Goal: Task Accomplishment & Management: Use online tool/utility

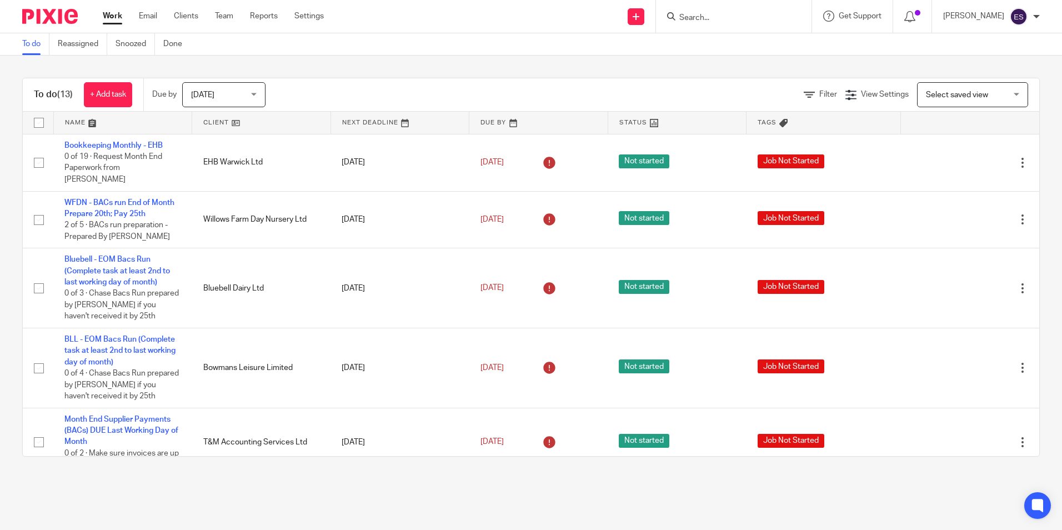
click at [732, 17] on input "Search" at bounding box center [728, 18] width 100 height 10
type input "telford trading"
click button "submit" at bounding box center [0, 0] width 0 height 0
click at [797, 9] on button "reset" at bounding box center [791, 14] width 11 height 11
click at [180, 12] on link "Clients" at bounding box center [186, 16] width 24 height 11
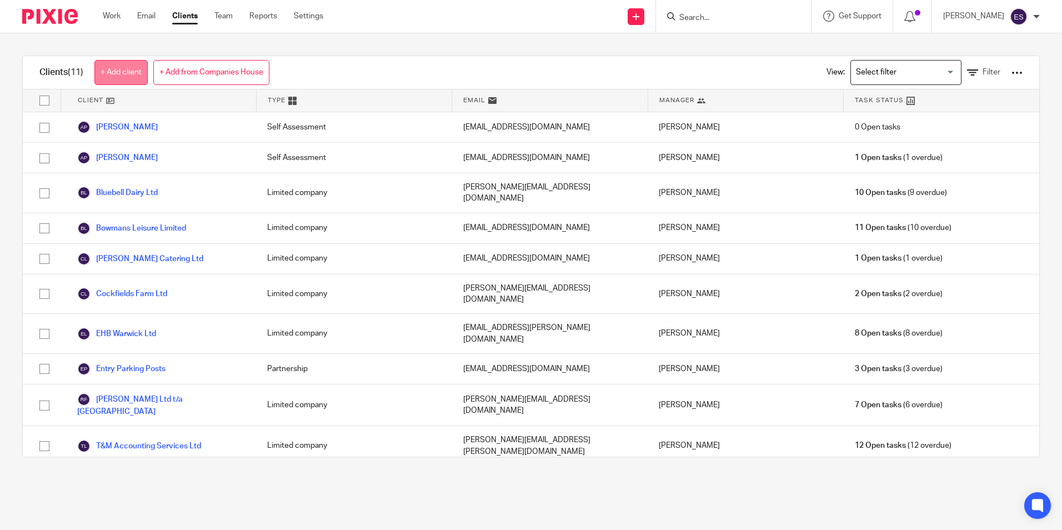
click at [119, 66] on link "+ Add client" at bounding box center [120, 72] width 53 height 25
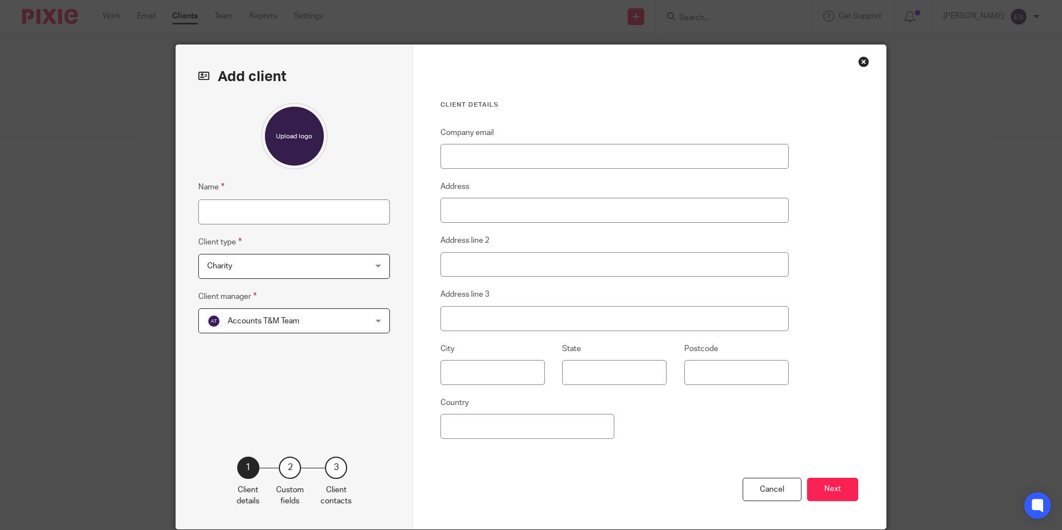
click at [286, 228] on div "Name Client type Charity Charity Charity DLJ Accountancy Limited company Partne…" at bounding box center [294, 263] width 192 height 320
drag, startPoint x: 282, startPoint y: 208, endPoint x: 286, endPoint y: 199, distance: 9.0
click at [282, 208] on input "Name" at bounding box center [294, 211] width 192 height 25
type input "Telford Trading"
click at [466, 156] on input "Company email" at bounding box center [615, 156] width 348 height 25
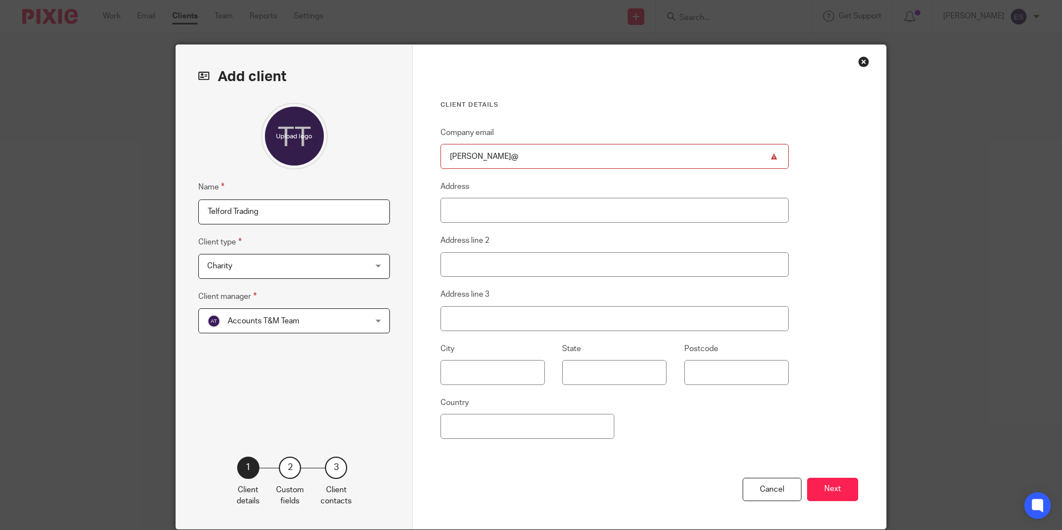
type input "emily@tandmthebookkeepers.co.uk"
type input "United Kingdom"
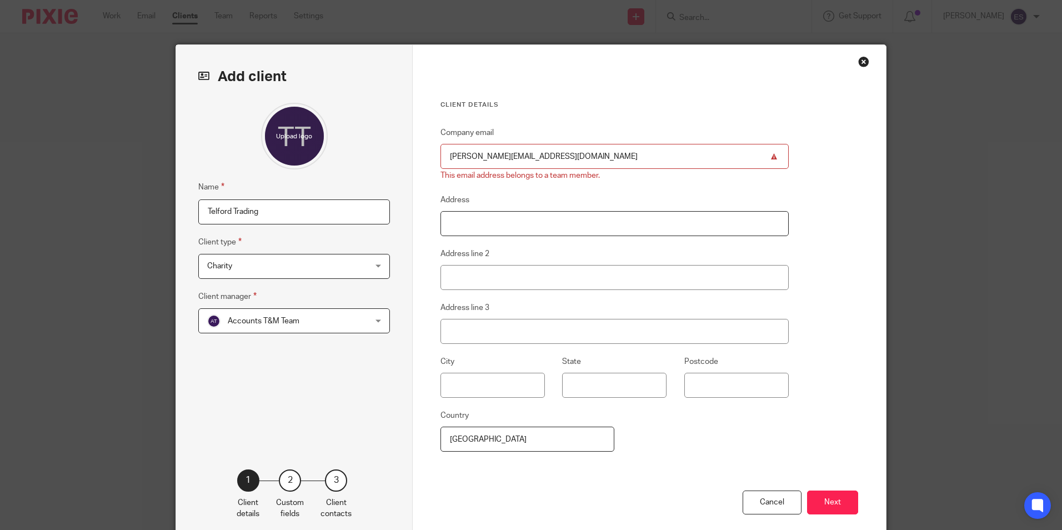
click at [498, 228] on input "Address" at bounding box center [615, 223] width 348 height 25
click at [629, 189] on div "Company email emily@tandmthebookkeepers.co.uk This email address belongs to a t…" at bounding box center [615, 308] width 348 height 364
drag, startPoint x: 599, startPoint y: 157, endPoint x: 384, endPoint y: 156, distance: 214.4
click at [385, 156] on div "Add client Name Telford Trading Client type Charity Charity Charity DLJ Account…" at bounding box center [531, 293] width 710 height 497
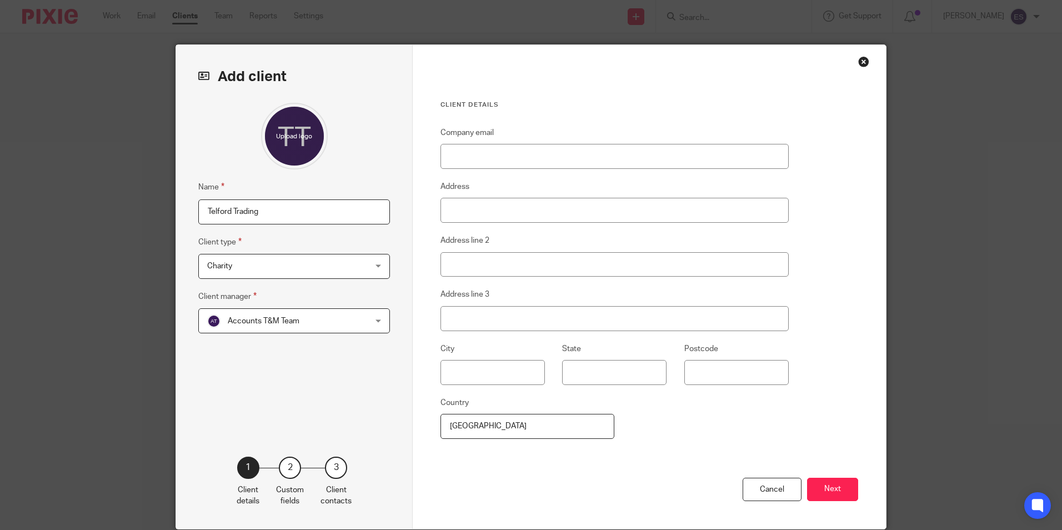
click at [861, 58] on div "Close this dialog window" at bounding box center [863, 61] width 11 height 11
click at [760, 485] on div "Cancel" at bounding box center [772, 490] width 59 height 24
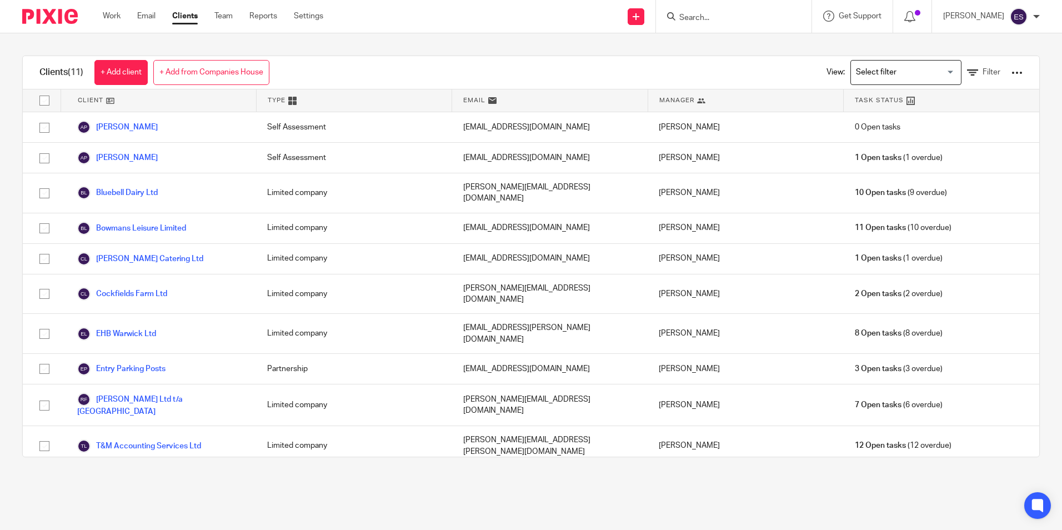
click at [124, 11] on ul "Work Email Clients Team Reports Settings" at bounding box center [221, 16] width 237 height 11
click at [114, 16] on link "Work" at bounding box center [112, 16] width 18 height 11
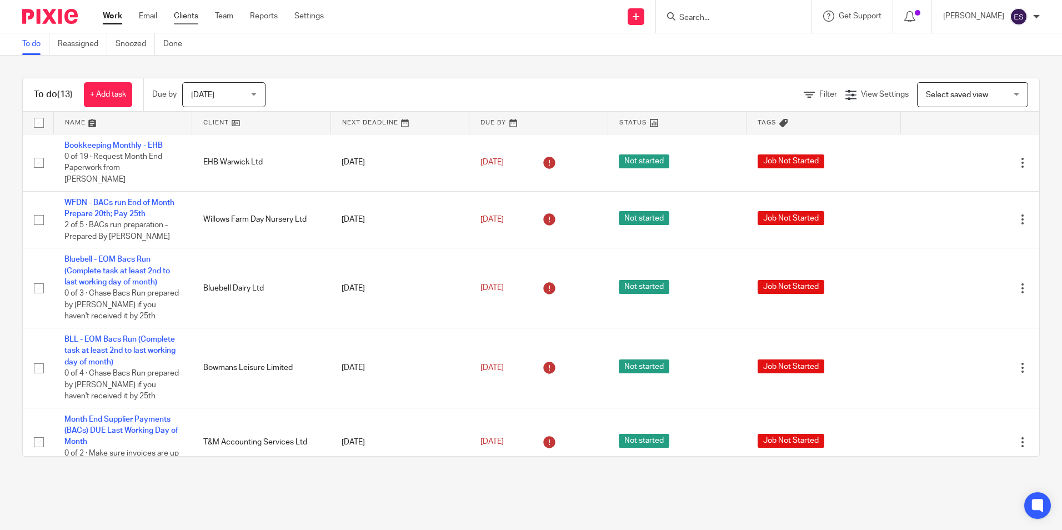
click at [189, 16] on link "Clients" at bounding box center [186, 16] width 24 height 11
click at [198, 19] on link "Clients" at bounding box center [186, 16] width 24 height 11
click at [187, 15] on link "Clients" at bounding box center [186, 16] width 24 height 11
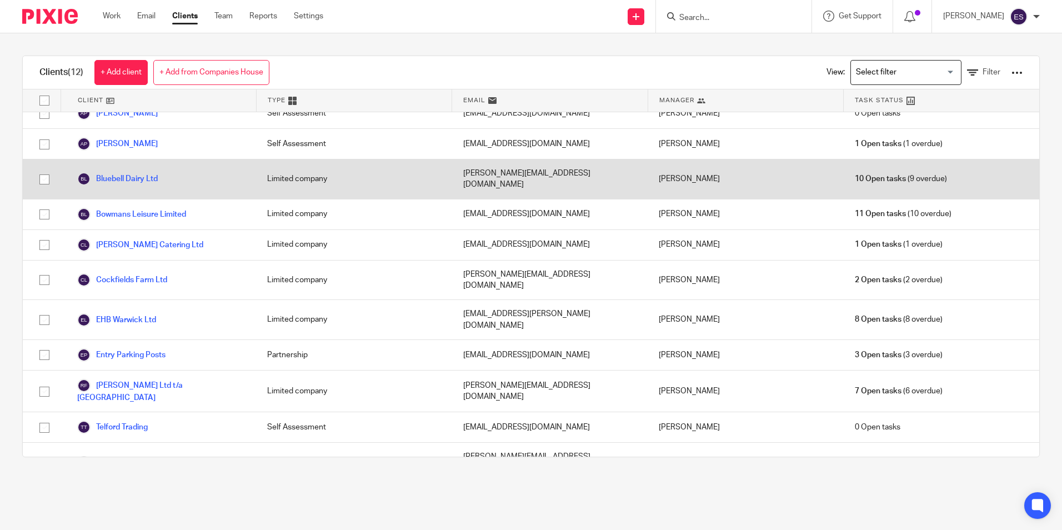
scroll to position [22, 0]
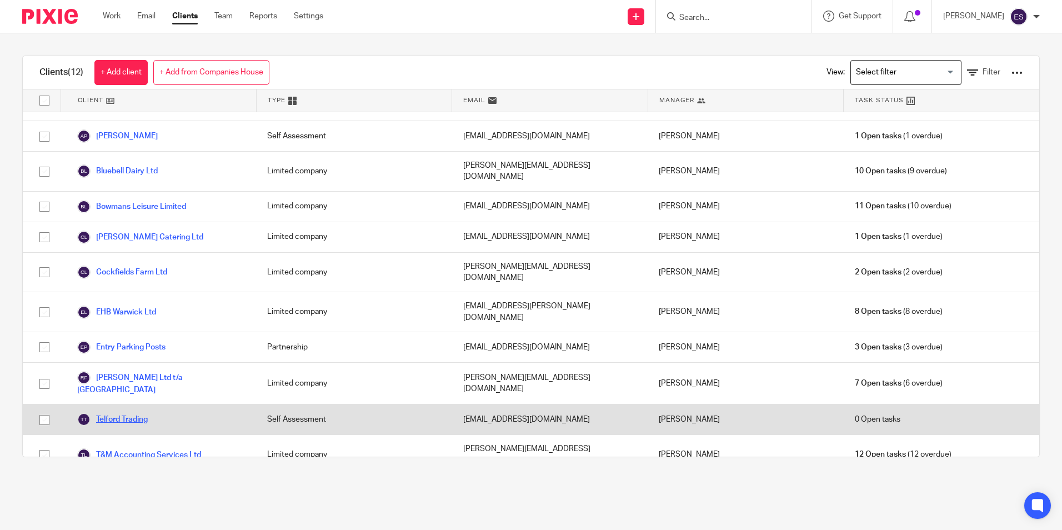
click at [134, 413] on link "Telford Trading" at bounding box center [112, 419] width 71 height 13
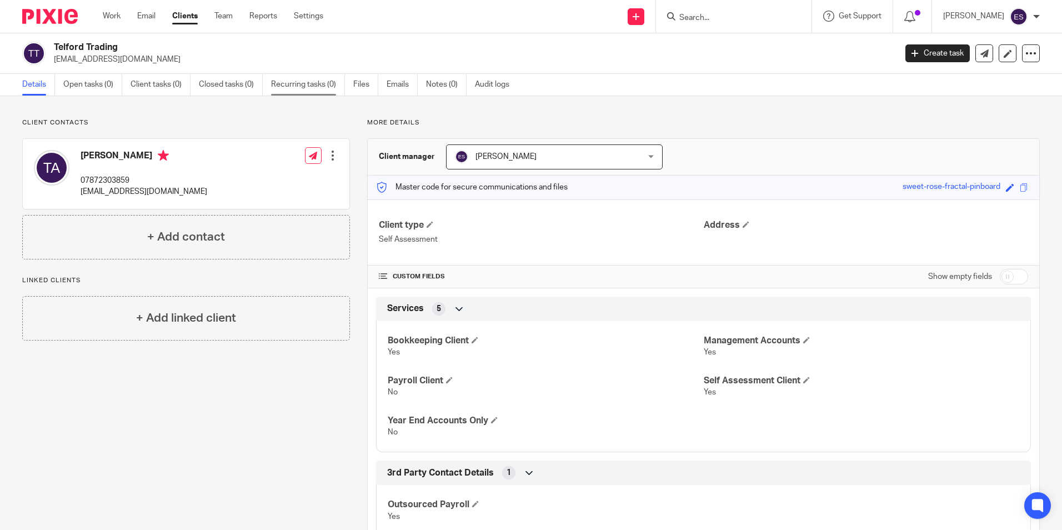
click at [299, 83] on link "Recurring tasks (0)" at bounding box center [308, 85] width 74 height 22
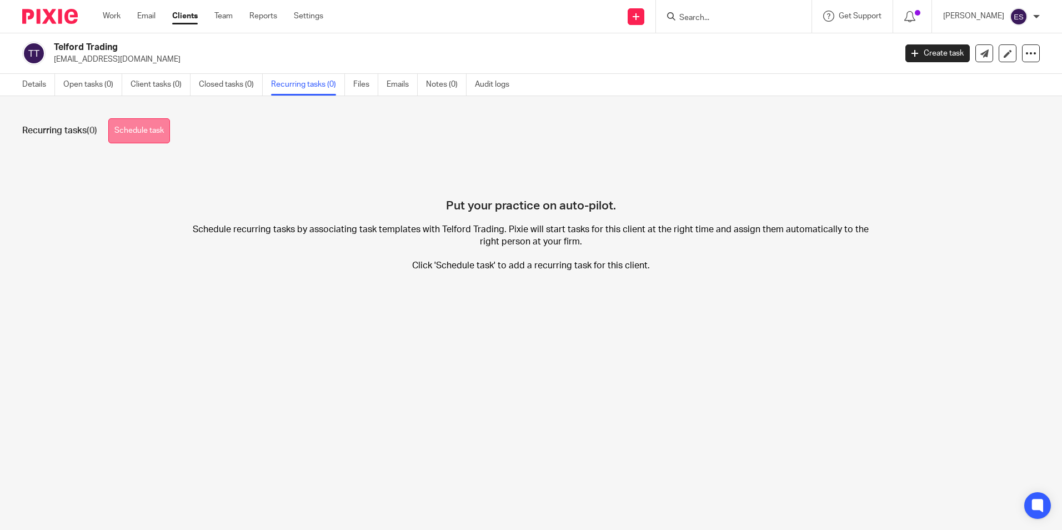
click at [154, 138] on link "Schedule task" at bounding box center [139, 130] width 62 height 25
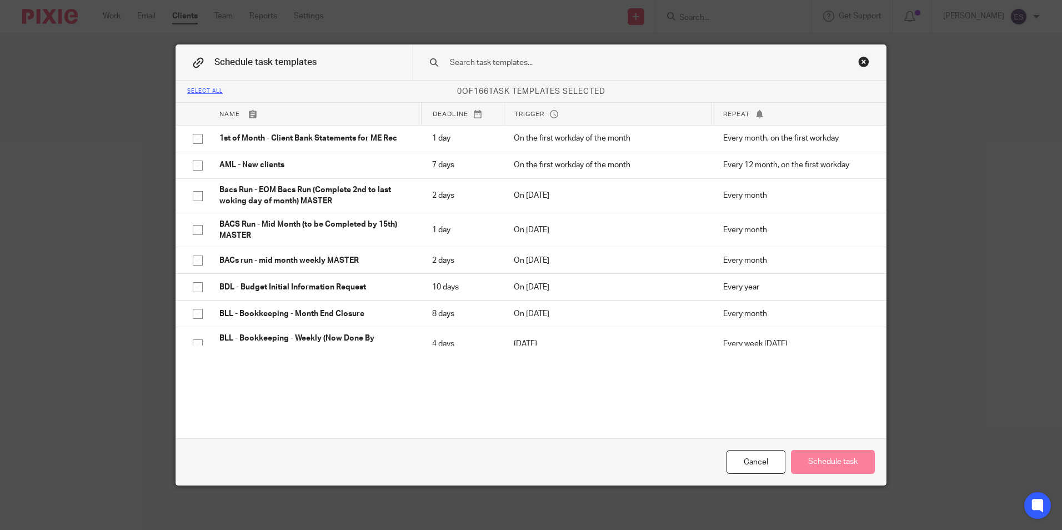
click at [862, 62] on div "Close this dialog window" at bounding box center [863, 61] width 11 height 11
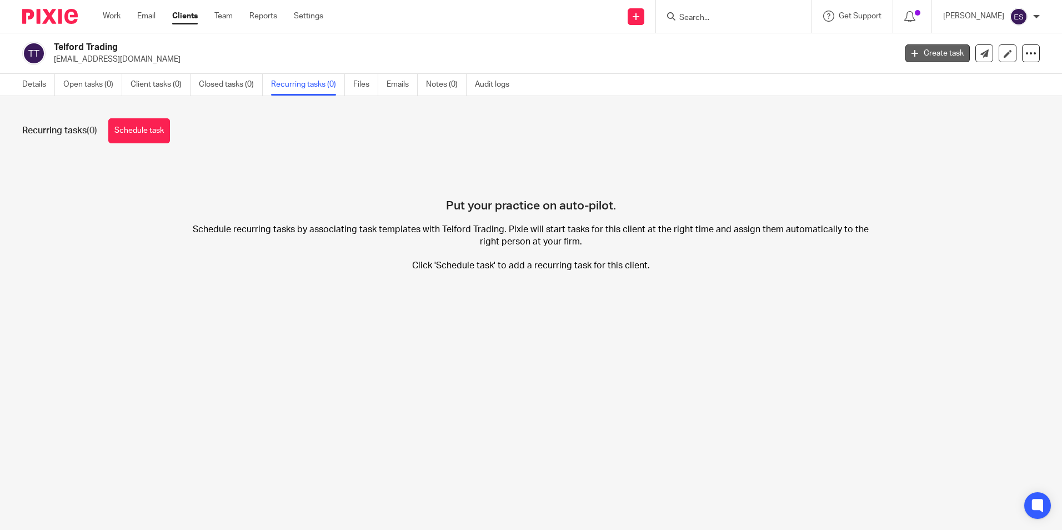
click at [912, 53] on icon at bounding box center [915, 53] width 7 height 7
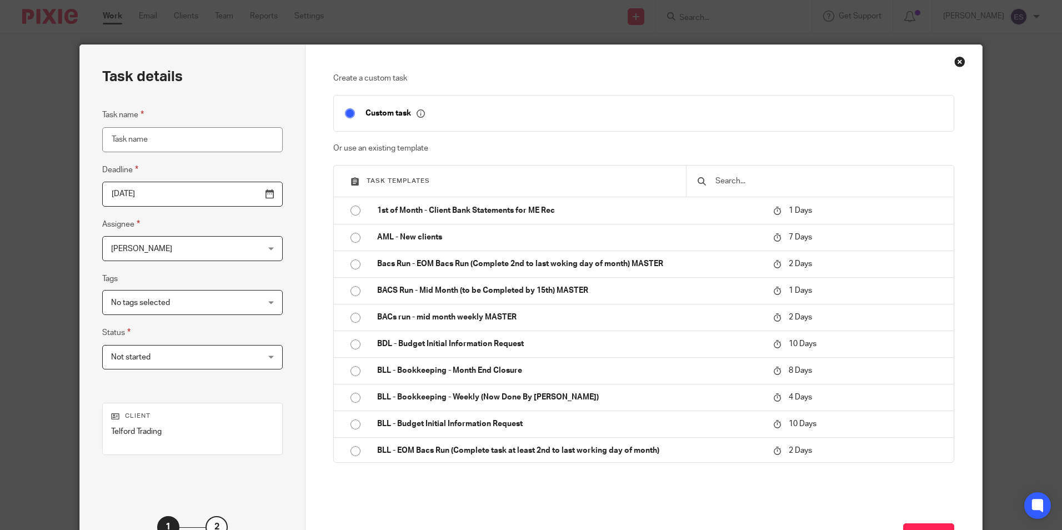
click at [224, 146] on input "Task name" at bounding box center [192, 139] width 181 height 25
type input "Weekly TO DO"
click at [387, 116] on p "Custom task" at bounding box center [395, 113] width 59 height 10
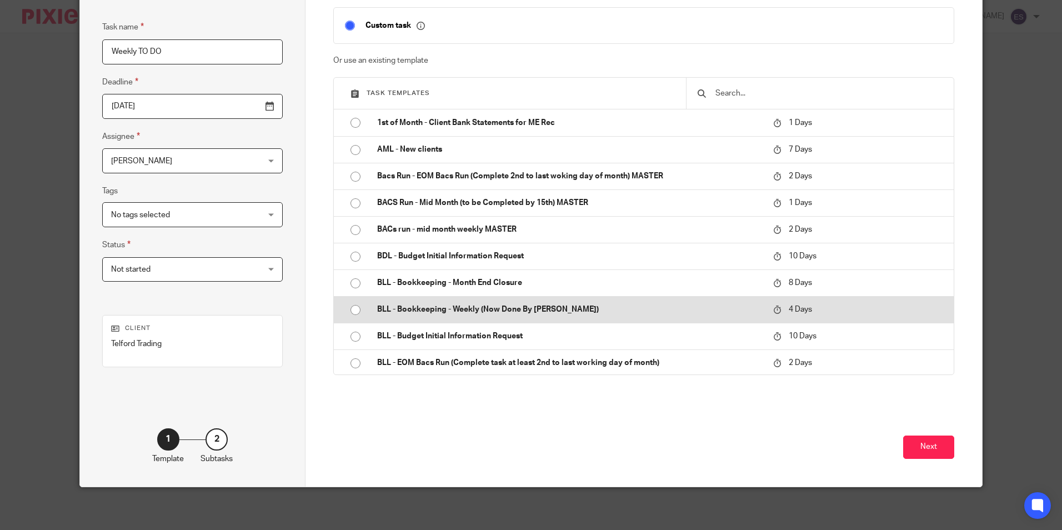
scroll to position [89, 0]
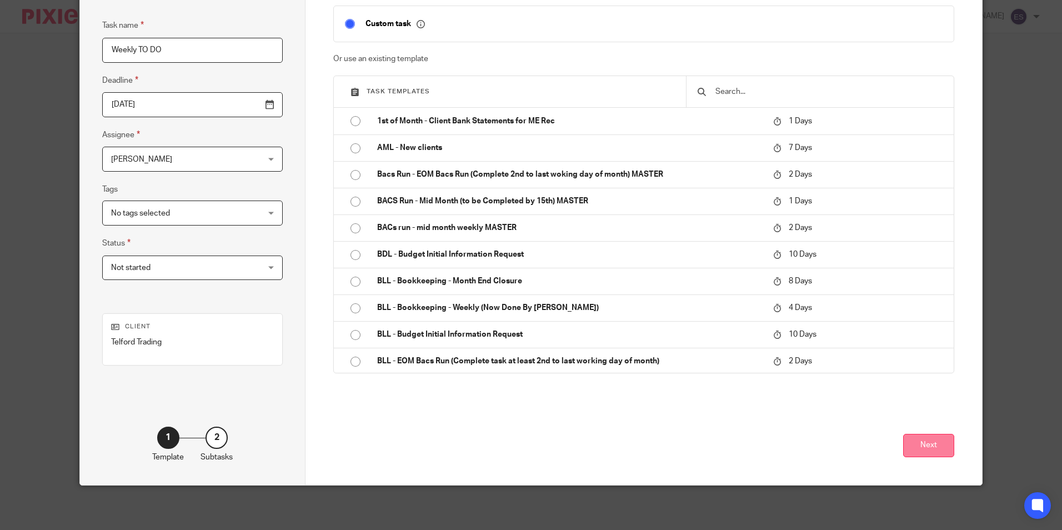
click at [921, 446] on button "Next" at bounding box center [928, 446] width 51 height 24
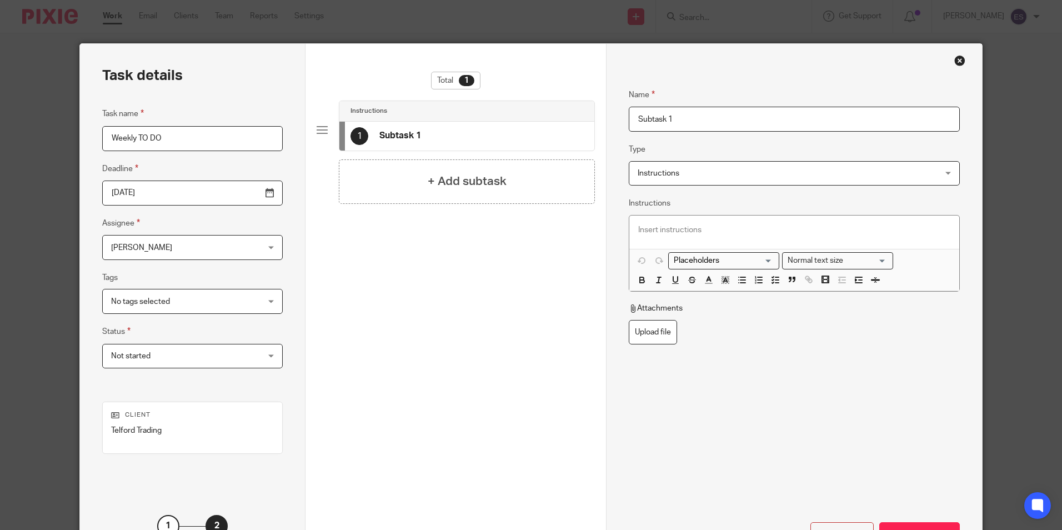
scroll to position [0, 0]
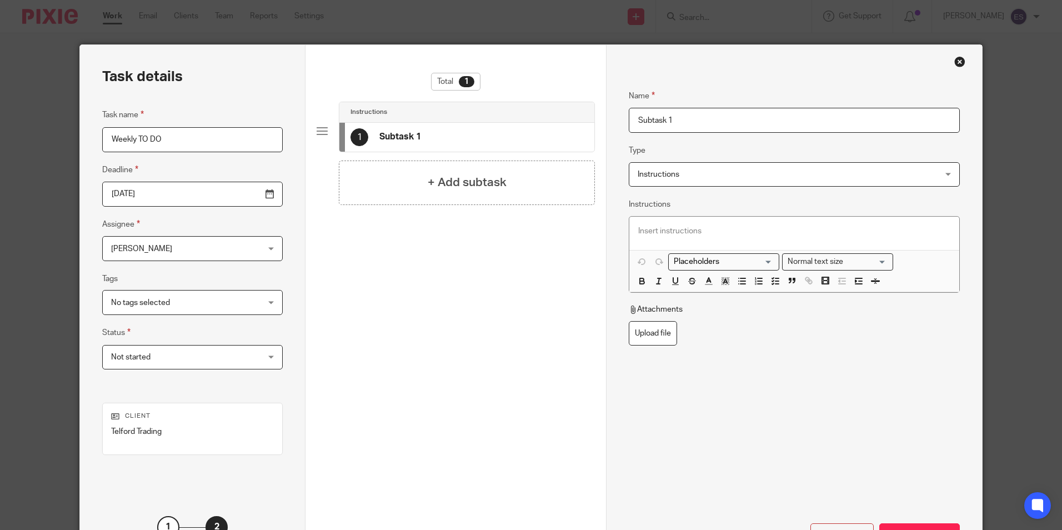
drag, startPoint x: 672, startPoint y: 117, endPoint x: 621, endPoint y: 115, distance: 51.1
click at [621, 115] on div "Name Subtask 1 Type Instructions Instructions Instructions Send automated email…" at bounding box center [794, 309] width 376 height 529
type input "Clear HubDoc"
click at [639, 226] on p at bounding box center [794, 231] width 312 height 11
click at [741, 284] on line "button" at bounding box center [743, 284] width 5 height 0
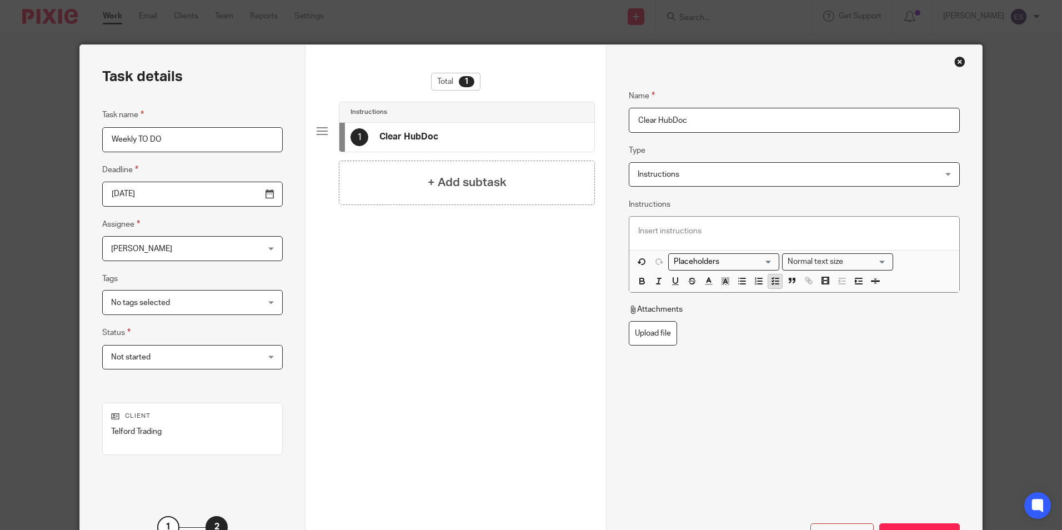
click at [771, 281] on icon "button" at bounding box center [776, 281] width 10 height 10
drag, startPoint x: 693, startPoint y: 119, endPoint x: 617, endPoint y: 124, distance: 76.9
click at [617, 124] on div "Name Clear HubDoc Type Instructions Instructions Instructions Send automated em…" at bounding box center [794, 309] width 376 height 529
type input "TO DO"
click at [871, 236] on p "Log onto hubdoc and clear any invoices or statements." at bounding box center [802, 231] width 295 height 11
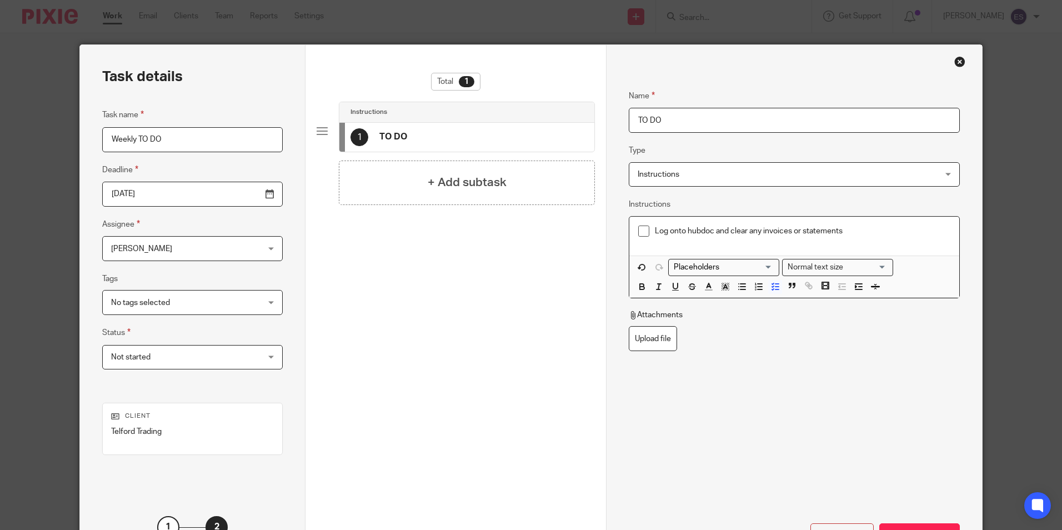
click at [688, 232] on p "Log onto hubdoc and clear any invoices or statements" at bounding box center [802, 231] width 295 height 11
click at [878, 228] on p "Log onto Hubdoc and clear any invoices or statements" at bounding box center [802, 231] width 295 height 11
click at [707, 232] on p "Log onto Hubdoc and clear any invoices or statements" at bounding box center [802, 231] width 295 height 11
click at [702, 236] on p "Log onto Hubdoc and clear any invoices or statements" at bounding box center [802, 231] width 295 height 11
click at [894, 232] on p "Log onto Hubdoc and clear any invoices or statements" at bounding box center [802, 231] width 295 height 11
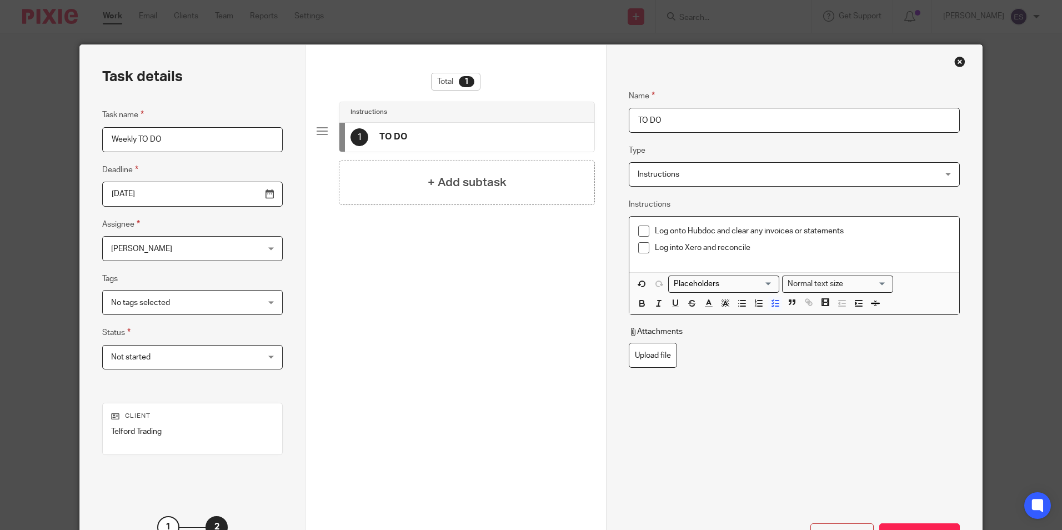
click at [655, 256] on div "Log into Xero and reconcile" at bounding box center [802, 250] width 295 height 17
click at [750, 253] on p "Log into Xero and reconcile" at bounding box center [802, 253] width 295 height 11
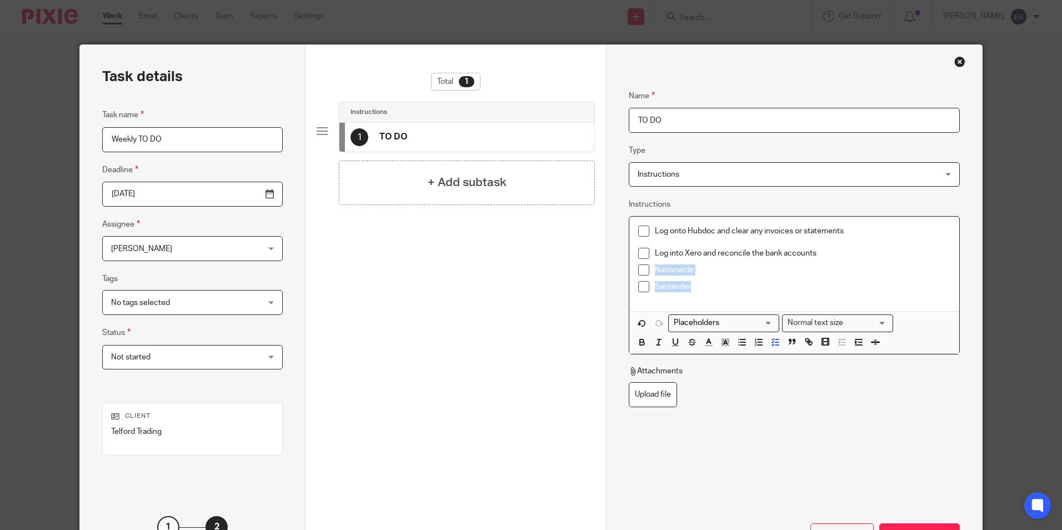
drag, startPoint x: 703, startPoint y: 289, endPoint x: 652, endPoint y: 274, distance: 54.0
click at [652, 274] on ul "Log onto Hubdoc and clear any invoices or statements Log into Xero and reconcil…" at bounding box center [794, 262] width 312 height 73
click at [647, 341] on span at bounding box center [665, 344] width 67 height 17
click at [654, 343] on icon "button" at bounding box center [659, 342] width 10 height 10
click at [698, 288] on p "Santander" at bounding box center [802, 286] width 295 height 11
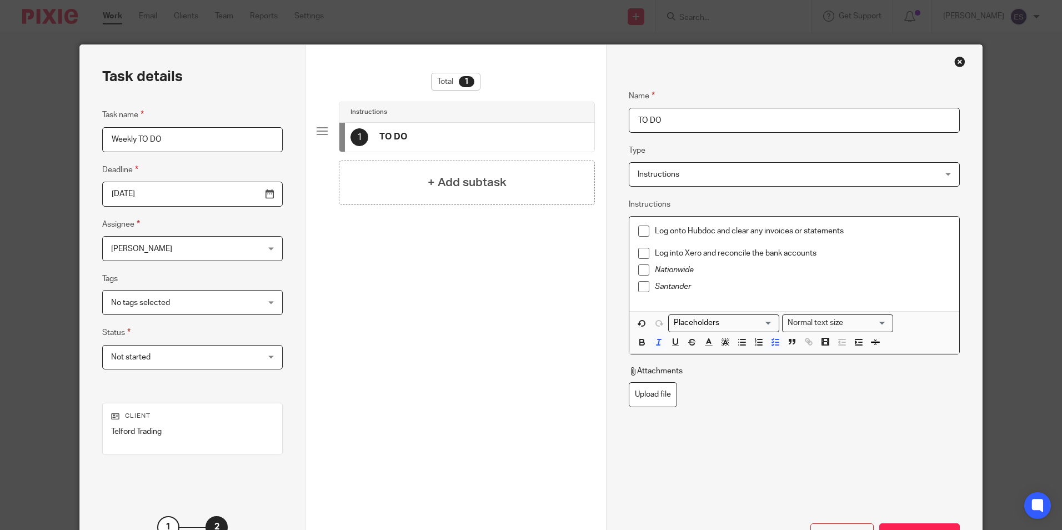
click at [696, 272] on p "Nationwide" at bounding box center [802, 269] width 295 height 11
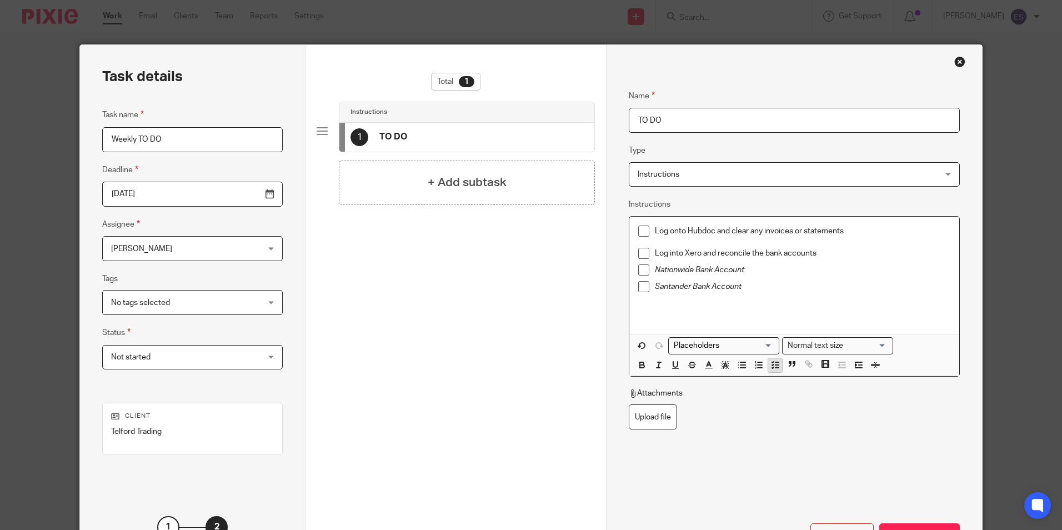
click at [772, 360] on icon "button" at bounding box center [776, 365] width 10 height 10
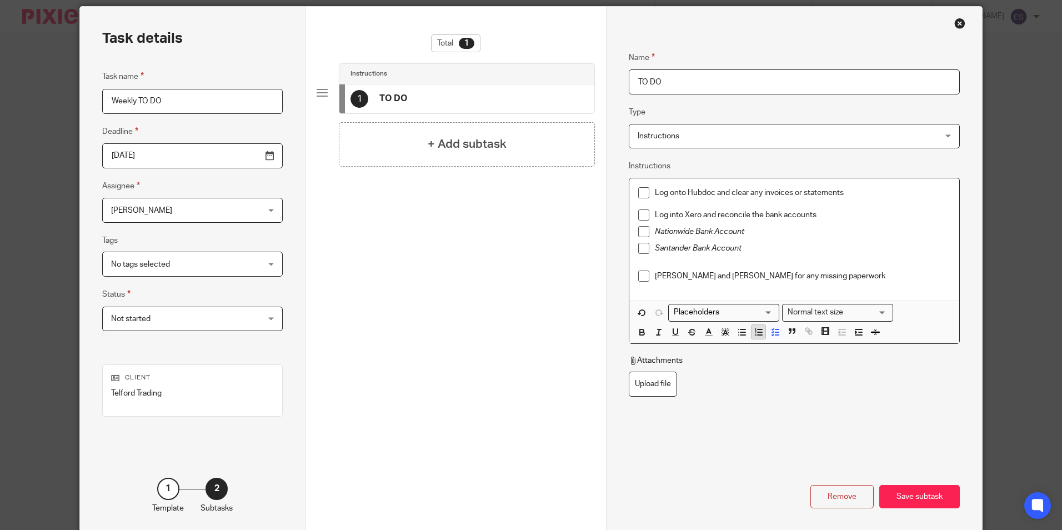
scroll to position [56, 0]
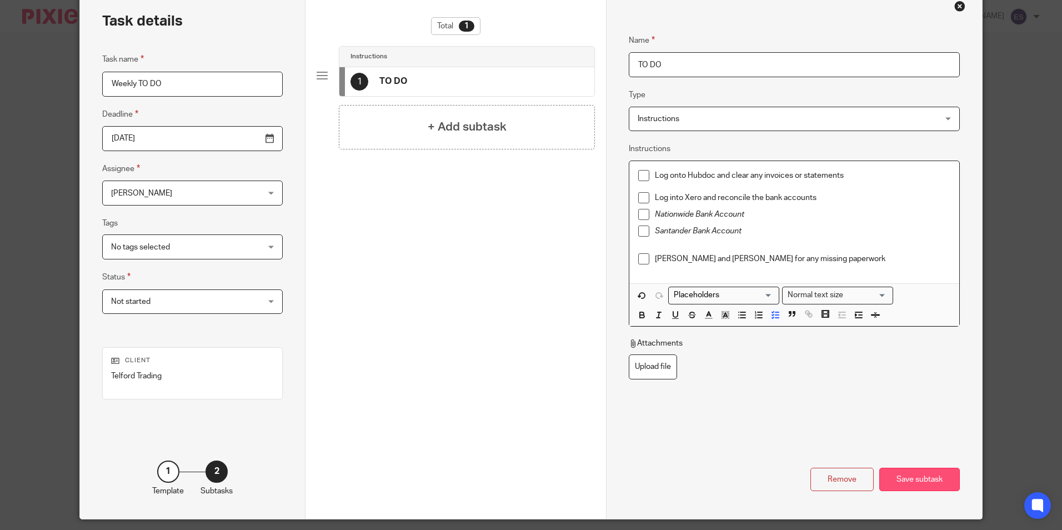
click at [912, 477] on div "Save subtask" at bounding box center [919, 480] width 81 height 24
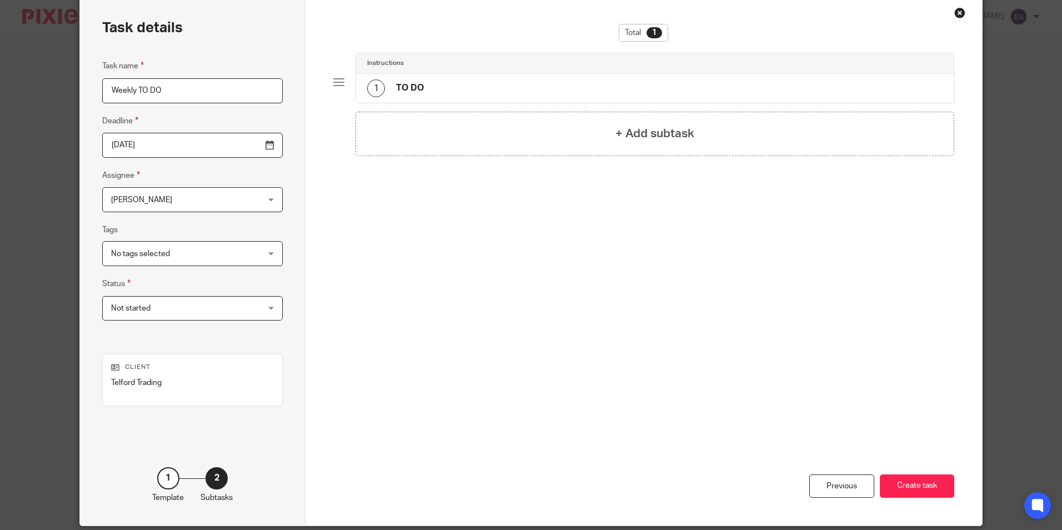
scroll to position [89, 0]
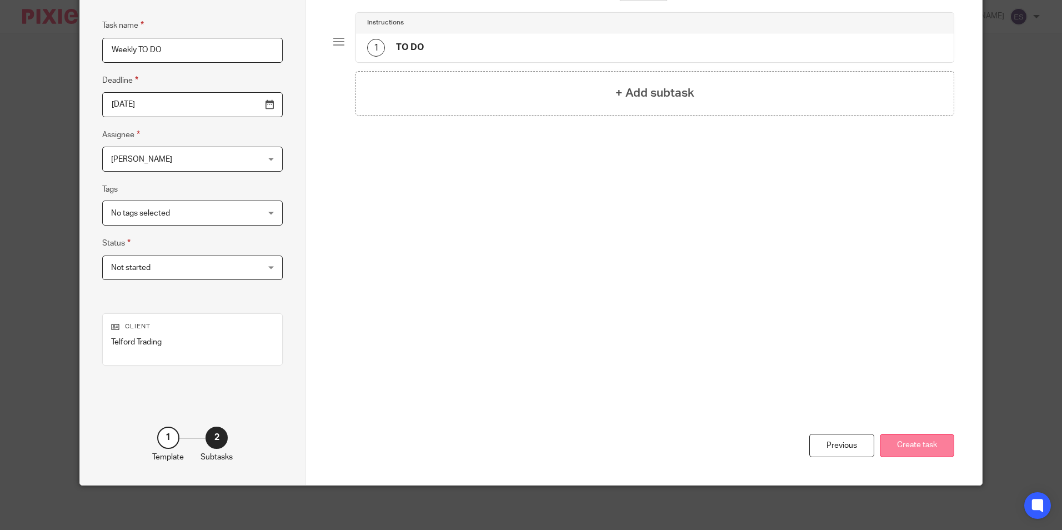
click at [914, 439] on button "Create task" at bounding box center [917, 446] width 74 height 24
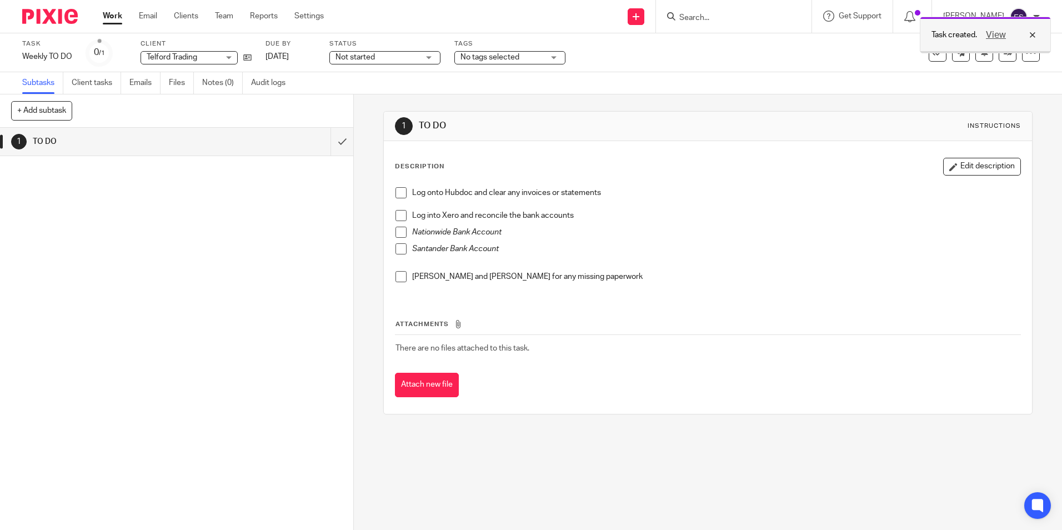
click at [996, 35] on button "View" at bounding box center [996, 34] width 27 height 13
click at [1027, 52] on icon at bounding box center [1031, 52] width 11 height 11
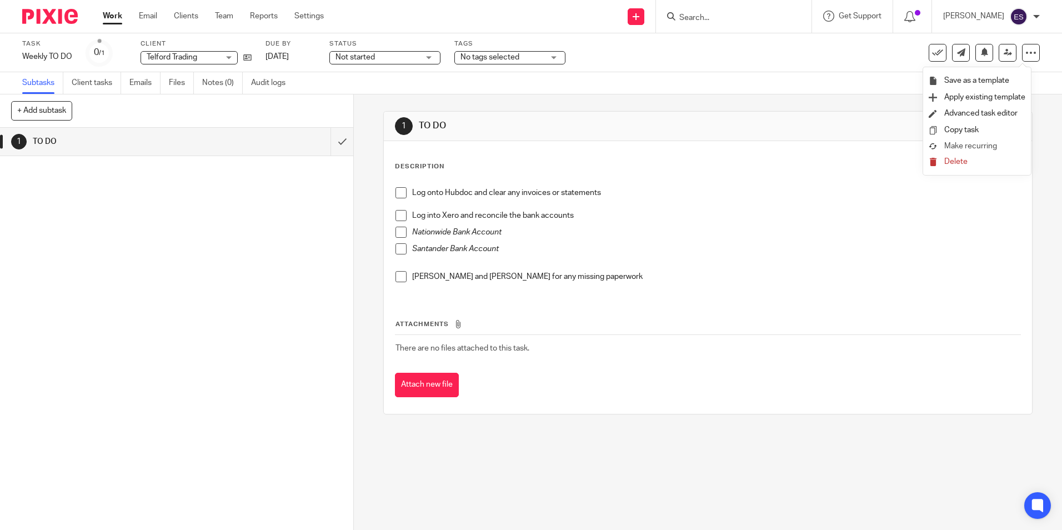
click at [965, 144] on span "Make recurring" at bounding box center [970, 146] width 53 height 8
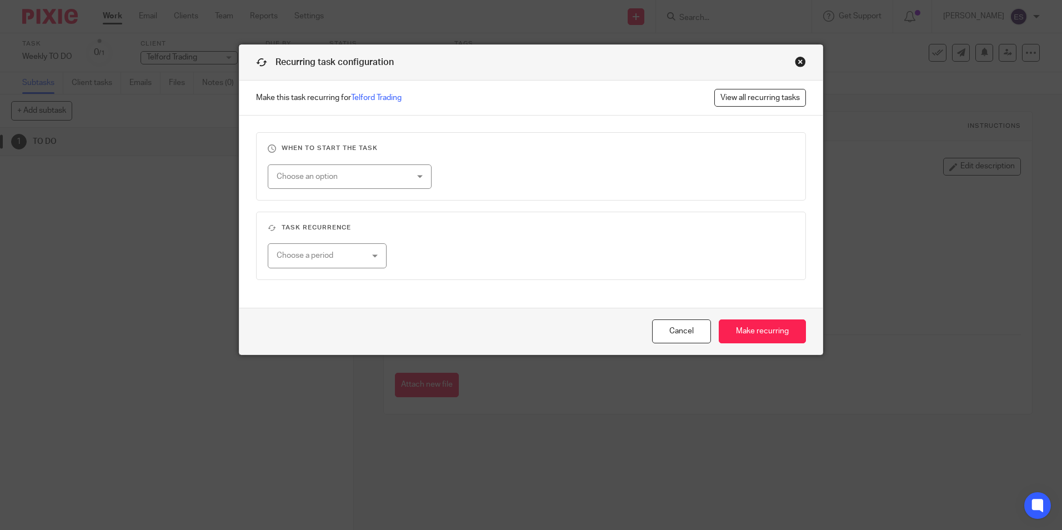
click at [409, 181] on div "Choose an option" at bounding box center [350, 176] width 164 height 25
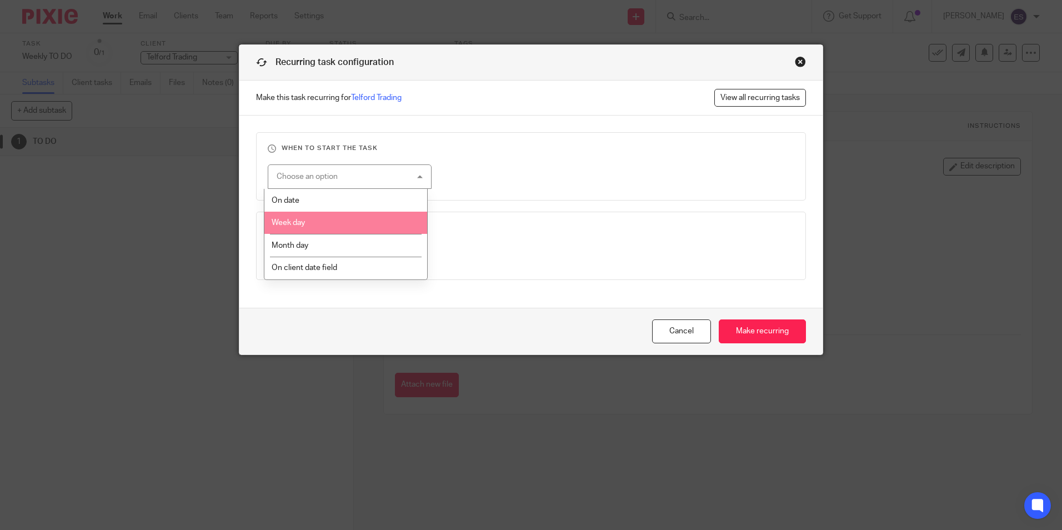
click at [362, 223] on li "Week day" at bounding box center [345, 223] width 163 height 23
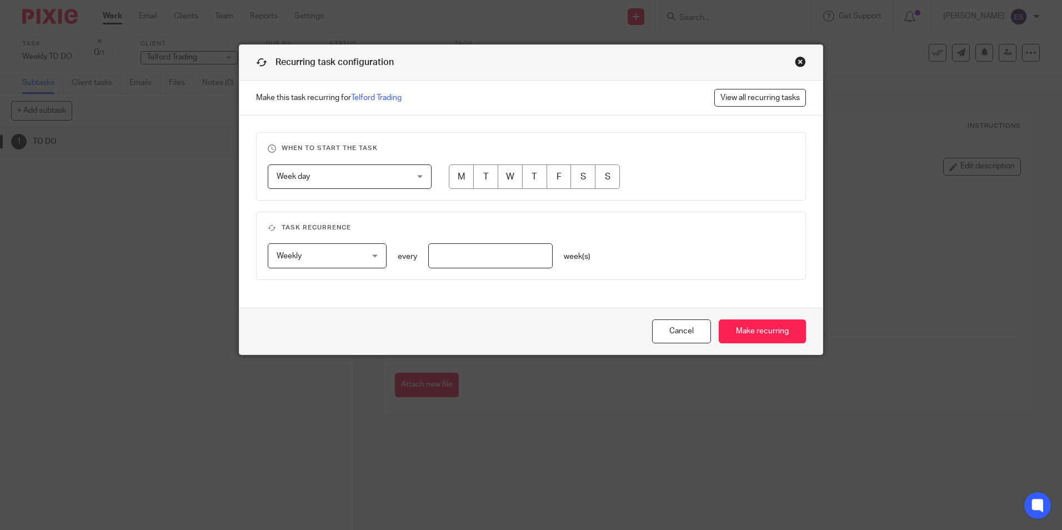
click at [461, 173] on input "radio" at bounding box center [461, 176] width 25 height 25
radio input "true"
click at [476, 260] on input "number" at bounding box center [490, 255] width 125 height 25
type input "1"
click at [613, 221] on fieldset "Task recurrence Weekly Weekly No repeat Weekly Monthly Yearly weekly every 1 we…" at bounding box center [531, 246] width 550 height 68
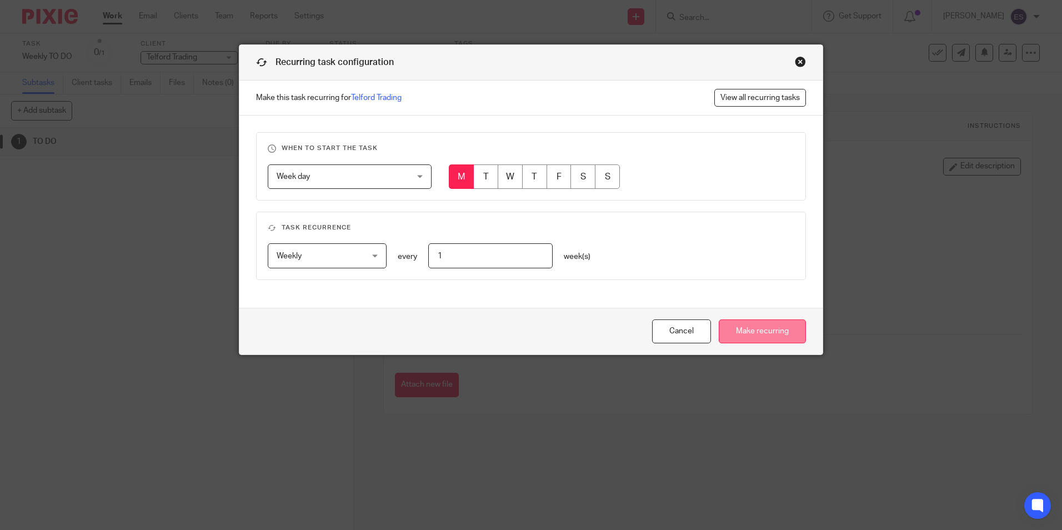
click at [773, 333] on input "Make recurring" at bounding box center [762, 331] width 87 height 24
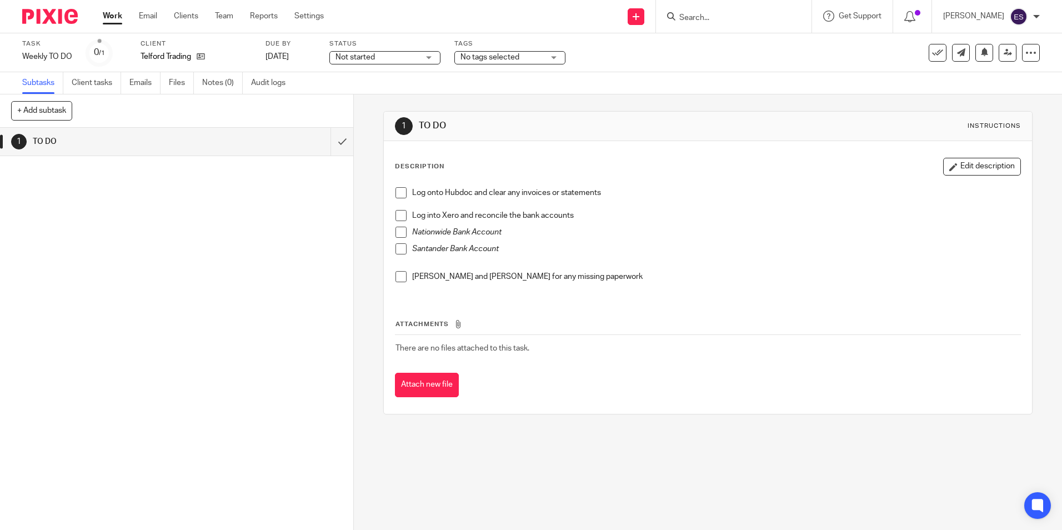
click at [724, 14] on input "Search" at bounding box center [728, 18] width 100 height 10
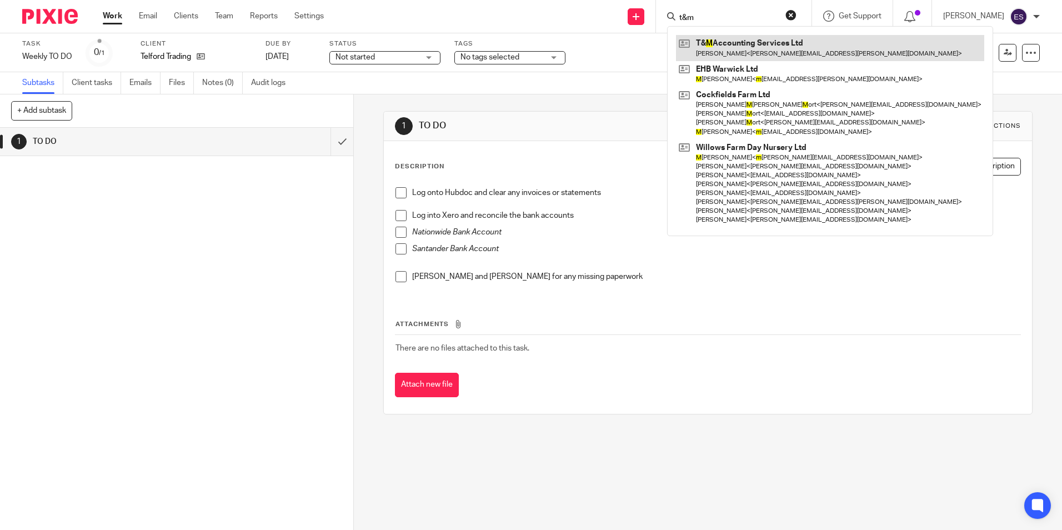
type input "t&m"
click at [724, 47] on link at bounding box center [830, 48] width 308 height 26
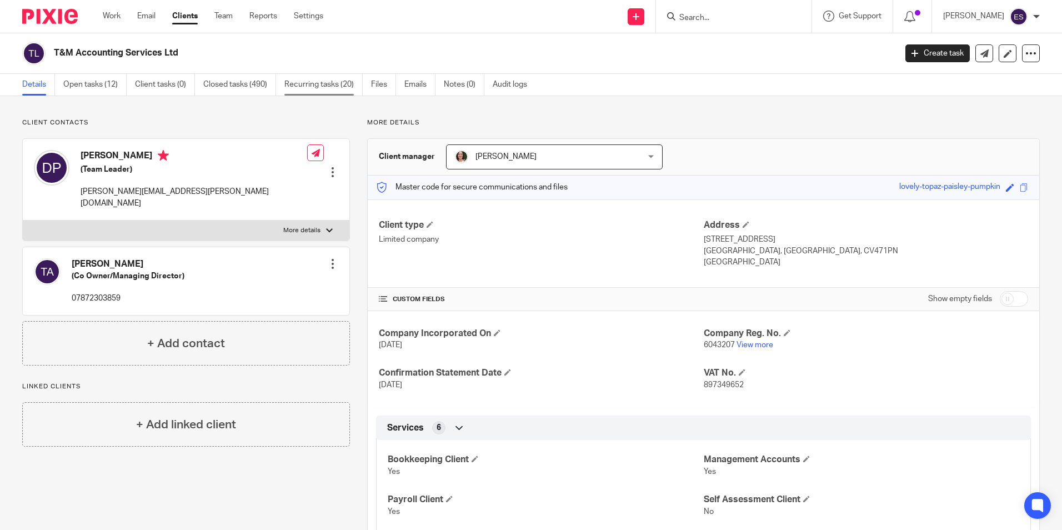
click at [309, 81] on link "Recurring tasks (20)" at bounding box center [323, 85] width 78 height 22
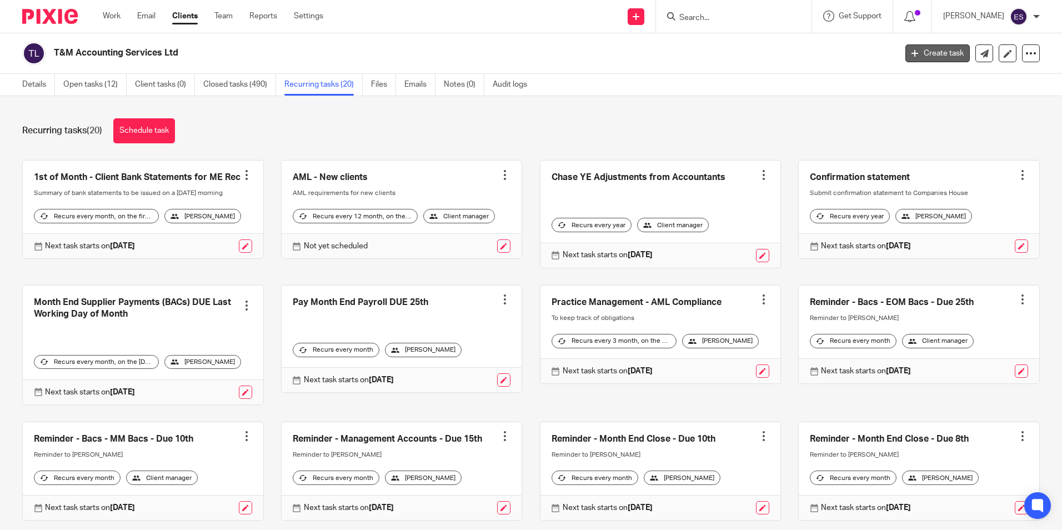
click at [919, 57] on link "Create task" at bounding box center [938, 53] width 64 height 18
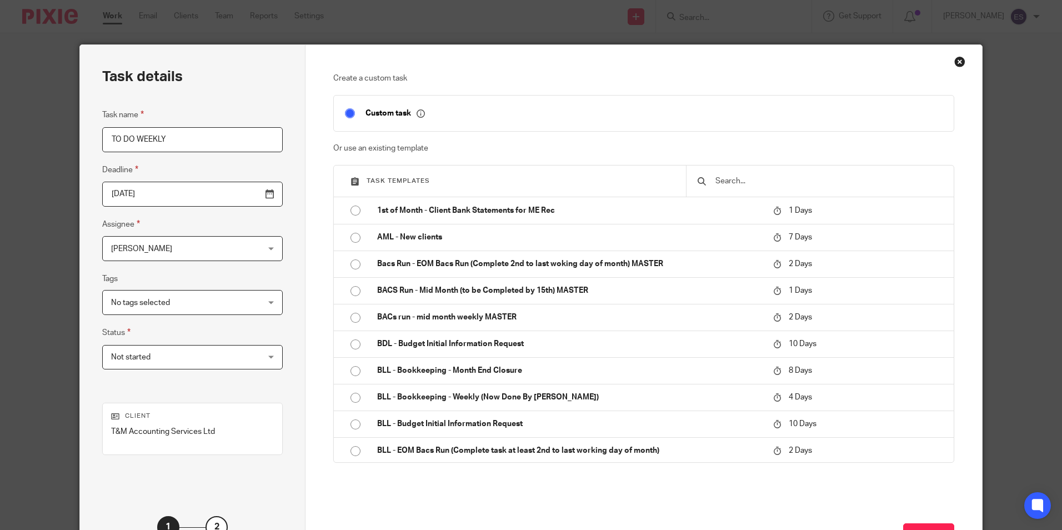
scroll to position [56, 0]
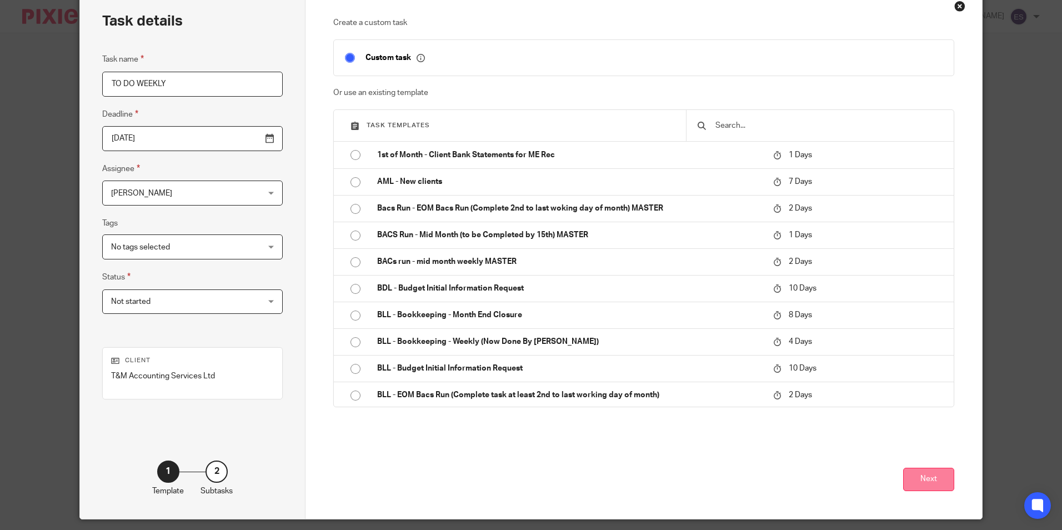
type input "TO DO WEEKLY"
click at [928, 478] on button "Next" at bounding box center [928, 480] width 51 height 24
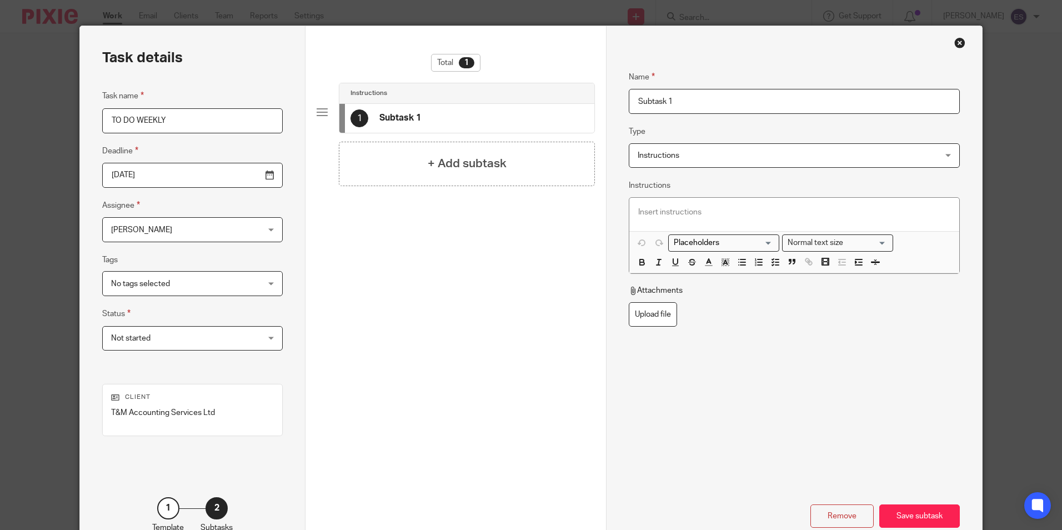
scroll to position [0, 0]
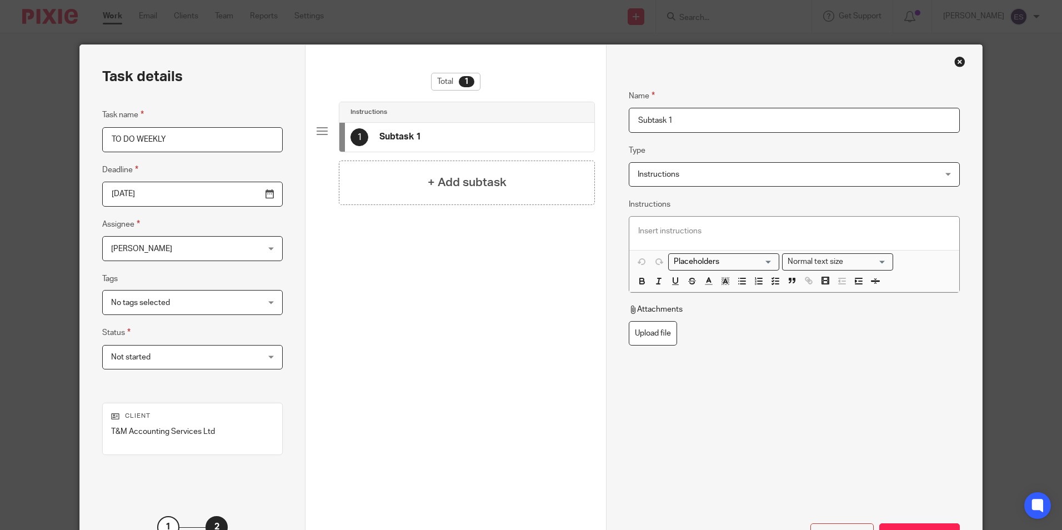
drag, startPoint x: 688, startPoint y: 123, endPoint x: 609, endPoint y: 123, distance: 78.3
click at [609, 123] on div "Name Subtask 1 Type Instructions Instructions Instructions Send automated email…" at bounding box center [794, 309] width 376 height 529
type input "TO DO"
click at [729, 226] on p at bounding box center [794, 231] width 312 height 11
click at [768, 283] on button "button" at bounding box center [775, 281] width 14 height 14
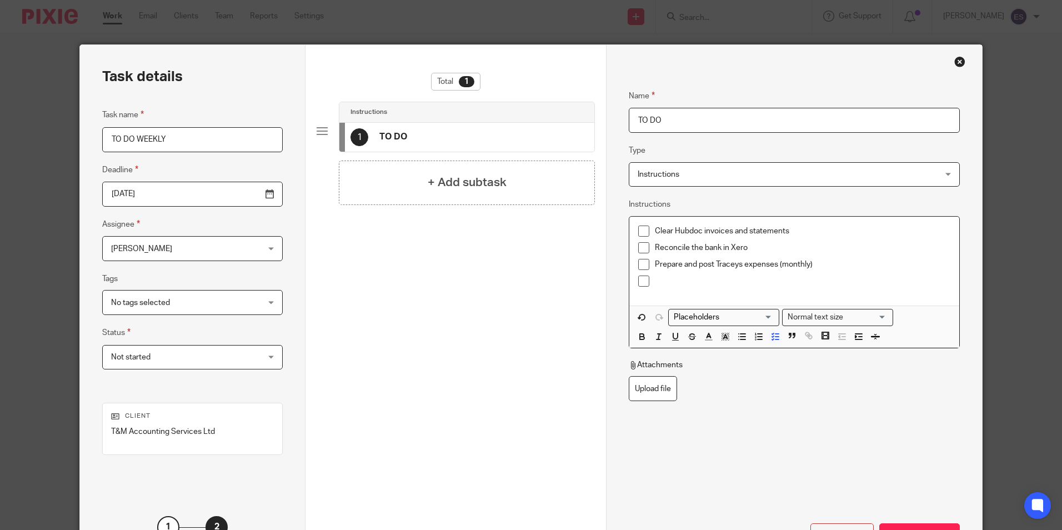
click at [733, 268] on p "Prepare and post Traceys expenses (monthly)" at bounding box center [802, 264] width 295 height 11
click at [738, 267] on p "Prepare and post Traceys expenses (monthly)" at bounding box center [802, 264] width 295 height 11
click at [666, 269] on p "Prepare and post [PERSON_NAME]'s expenses (monthly)" at bounding box center [802, 264] width 295 height 11
click at [667, 278] on p at bounding box center [802, 281] width 295 height 11
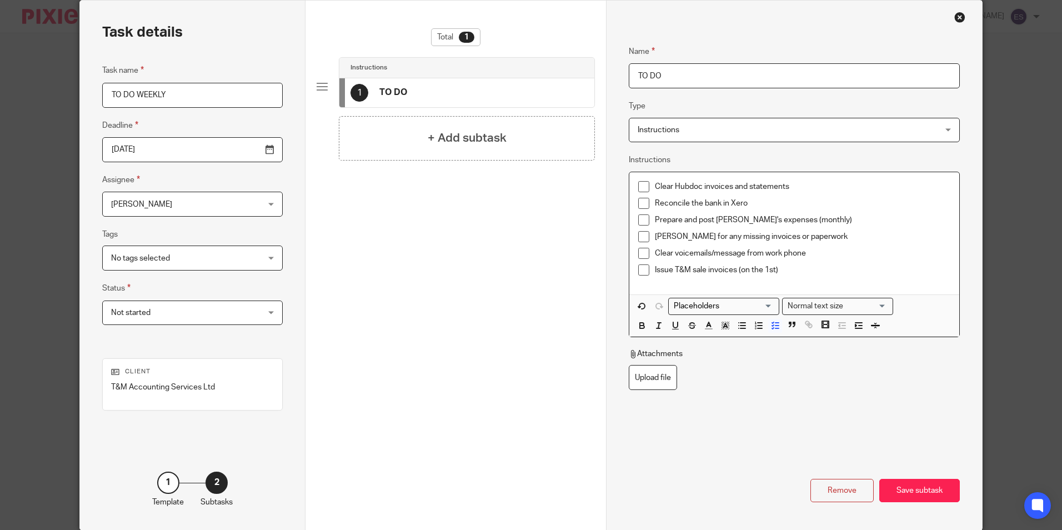
scroll to position [89, 0]
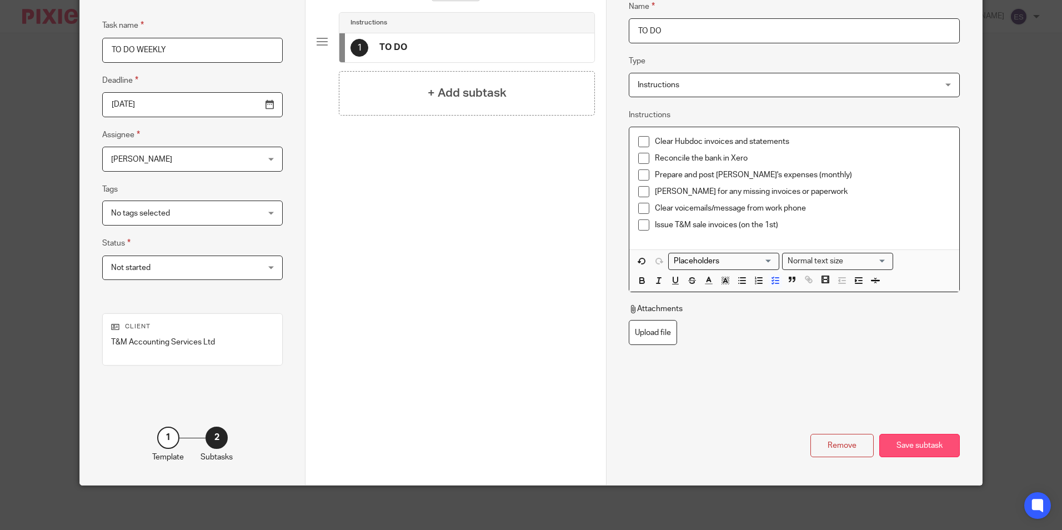
click at [918, 448] on div "Save subtask" at bounding box center [919, 446] width 81 height 24
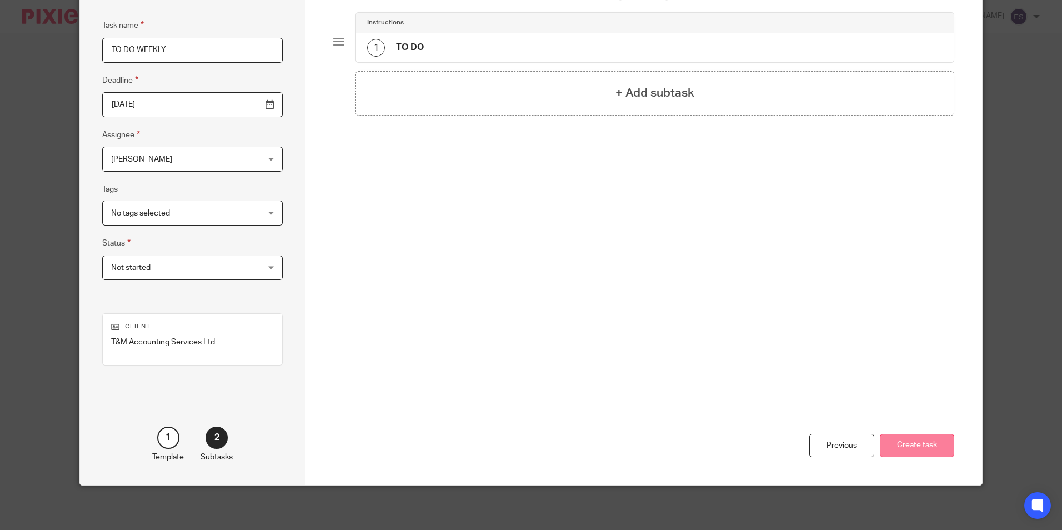
click at [918, 448] on button "Create task" at bounding box center [917, 446] width 74 height 24
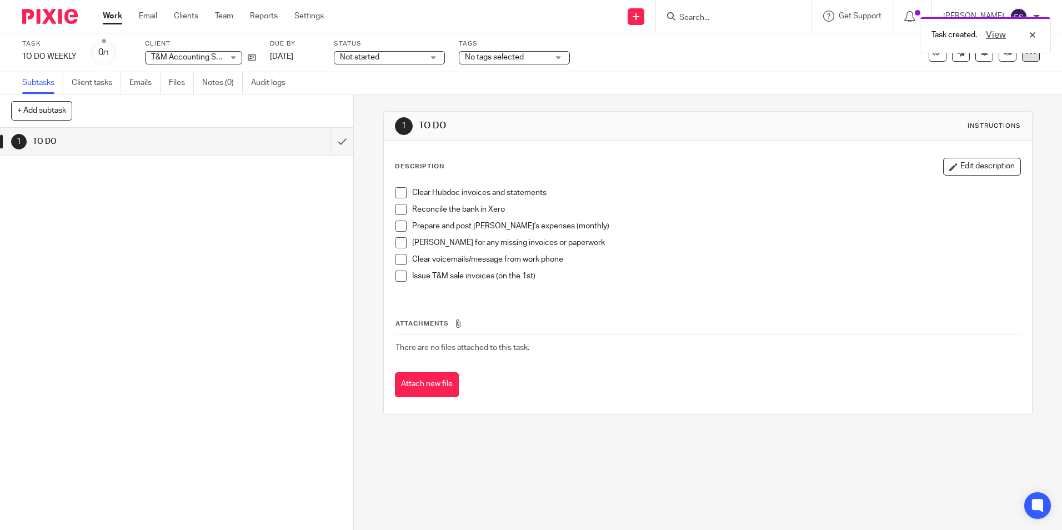
click at [1026, 57] on icon at bounding box center [1031, 52] width 11 height 11
click at [978, 143] on span "Make recurring" at bounding box center [970, 146] width 53 height 8
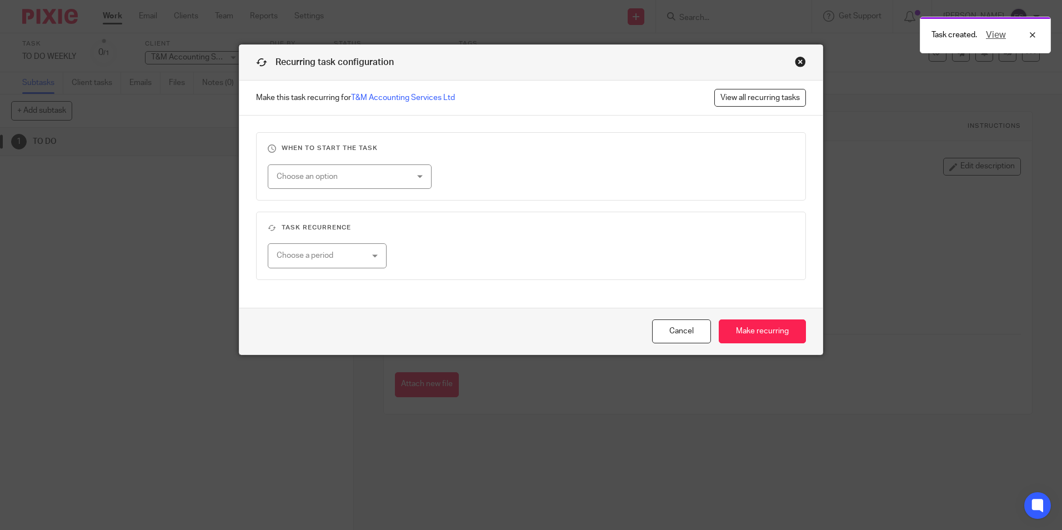
click at [364, 183] on div "Choose an option" at bounding box center [338, 176] width 123 height 23
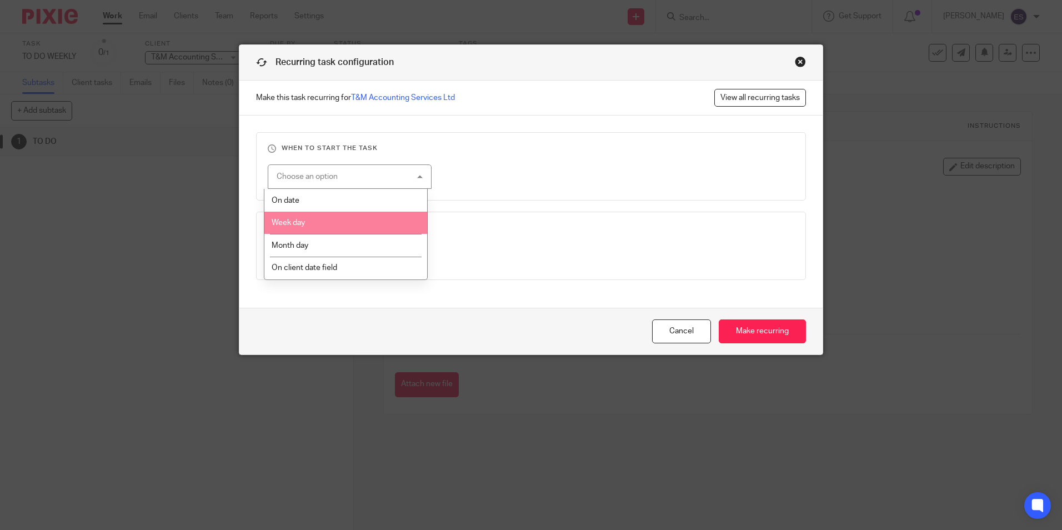
click at [312, 231] on li "Week day" at bounding box center [345, 223] width 163 height 23
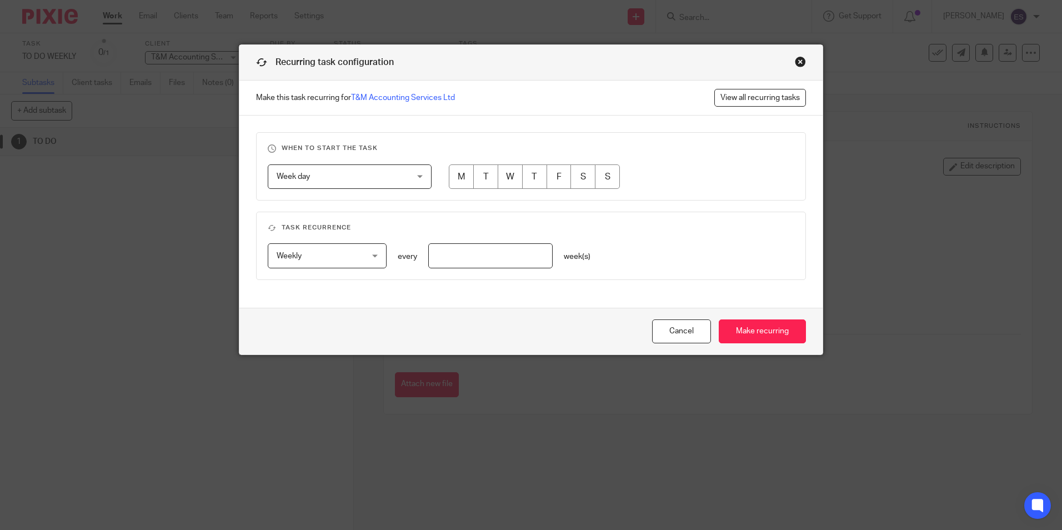
click at [457, 179] on input "radio" at bounding box center [461, 176] width 25 height 25
radio input "true"
click at [349, 251] on span "Weekly" at bounding box center [320, 255] width 87 height 23
click at [422, 231] on h3 "Task recurrence" at bounding box center [531, 227] width 527 height 9
click at [462, 252] on input "number" at bounding box center [490, 255] width 125 height 25
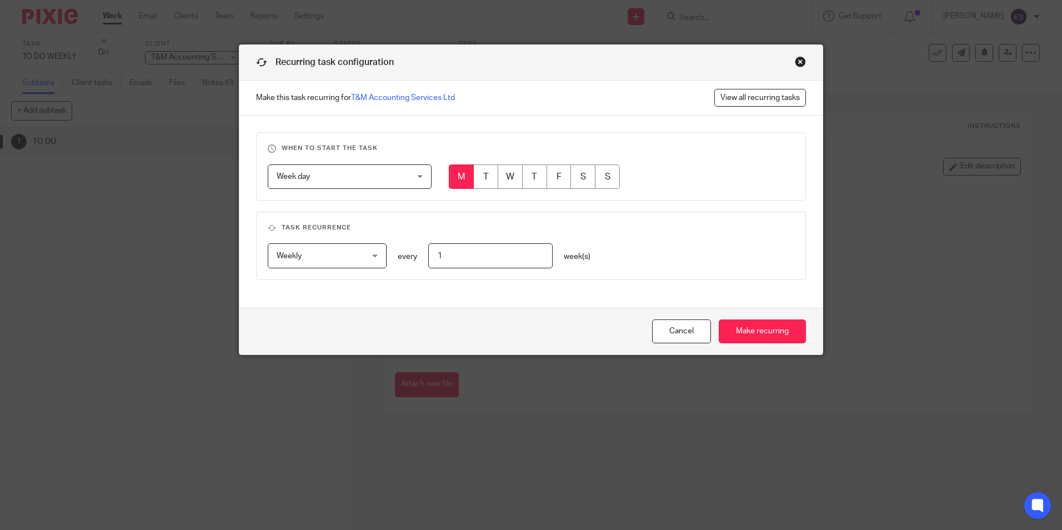
type input "1"
click at [646, 252] on div "Weekly Weekly No repeat Weekly Monthly Yearly weekly every 1 week(s)" at bounding box center [523, 255] width 544 height 25
click at [757, 325] on input "Make recurring" at bounding box center [762, 331] width 87 height 24
